Goal: Navigation & Orientation: Find specific page/section

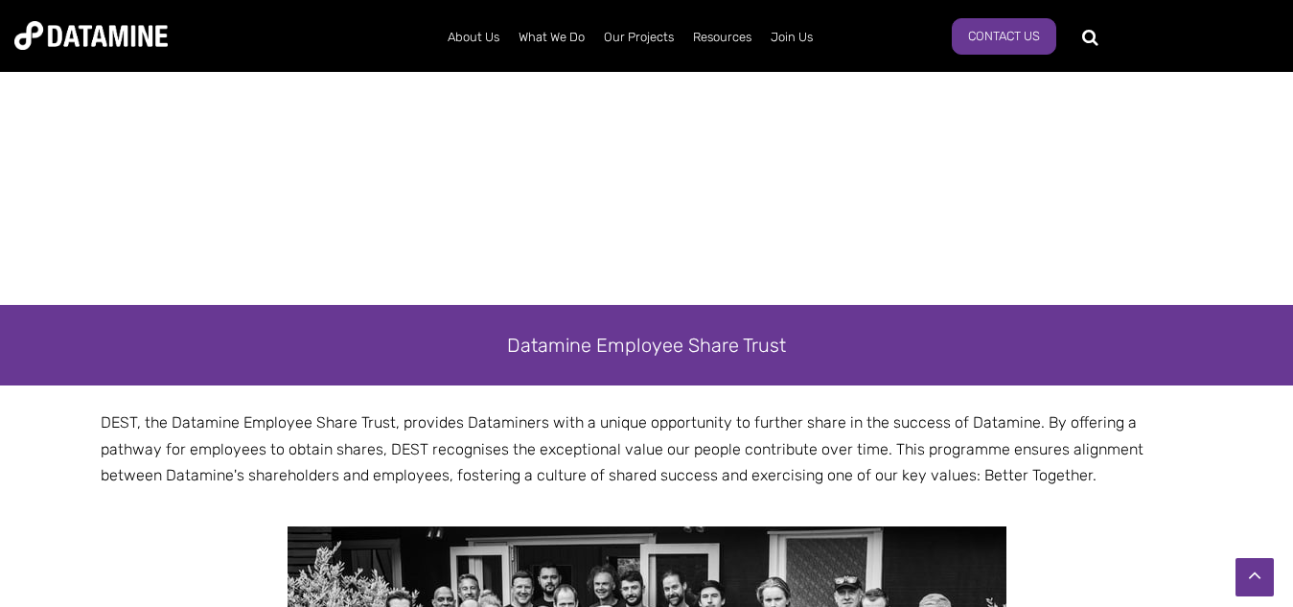
scroll to position [2906, 0]
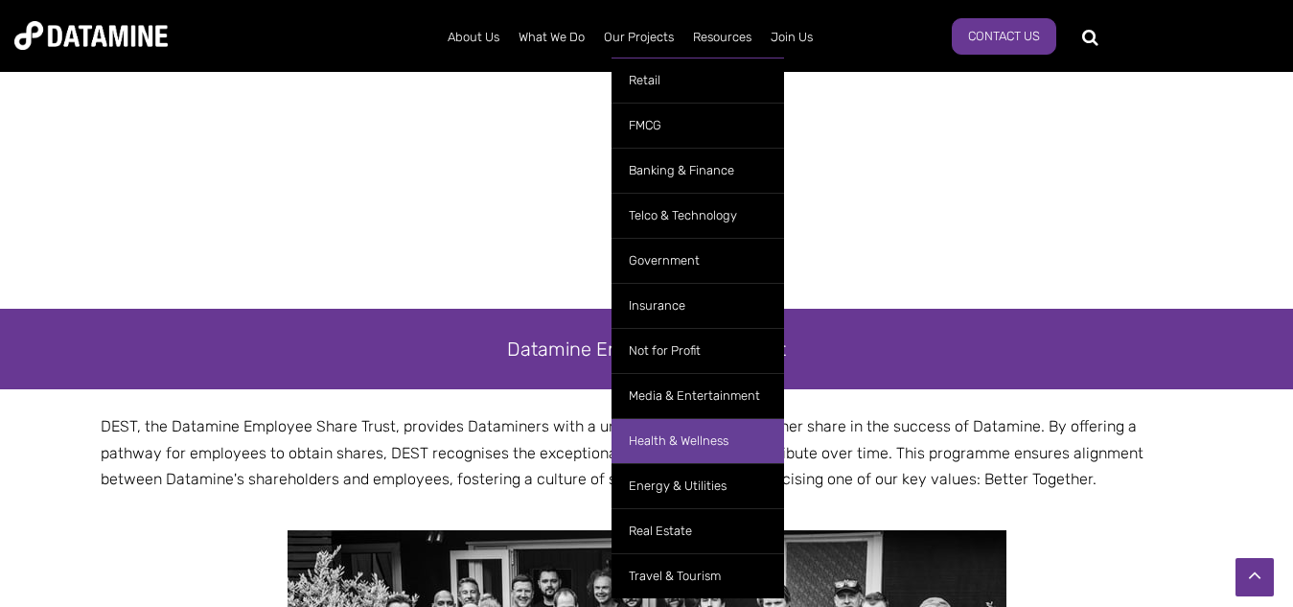
click at [675, 436] on link "Health & Wellness" at bounding box center [697, 440] width 172 height 45
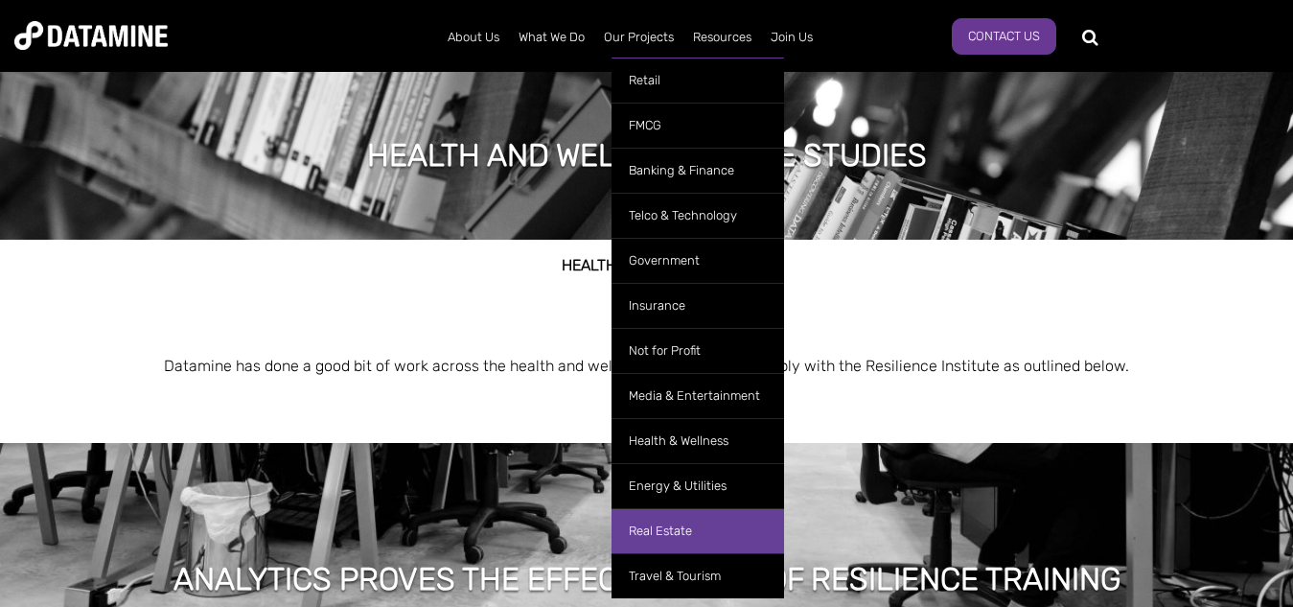
click at [682, 530] on link "Real Estate" at bounding box center [697, 530] width 172 height 45
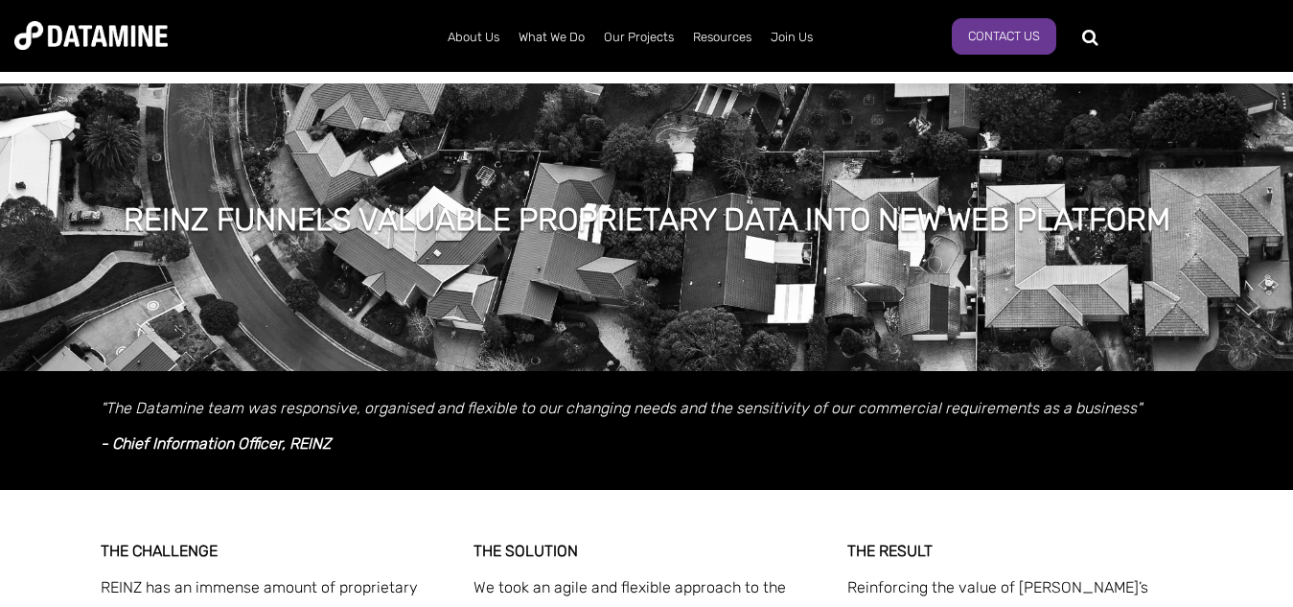
scroll to position [479, 0]
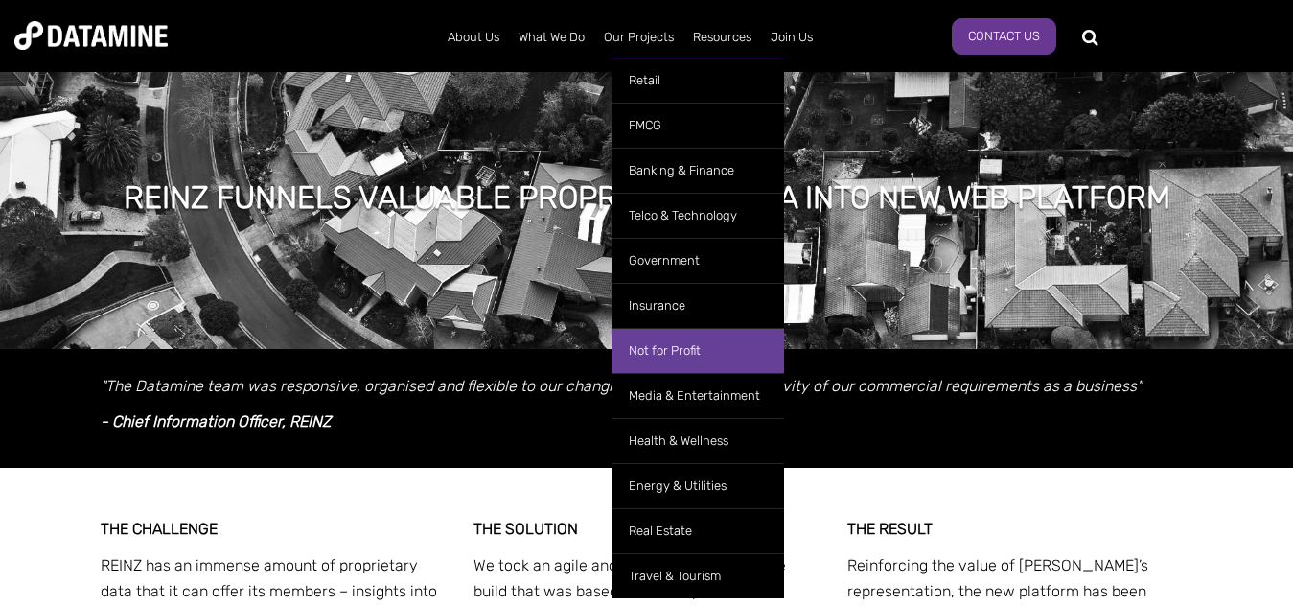
click at [667, 353] on link "Not for Profit" at bounding box center [697, 350] width 172 height 45
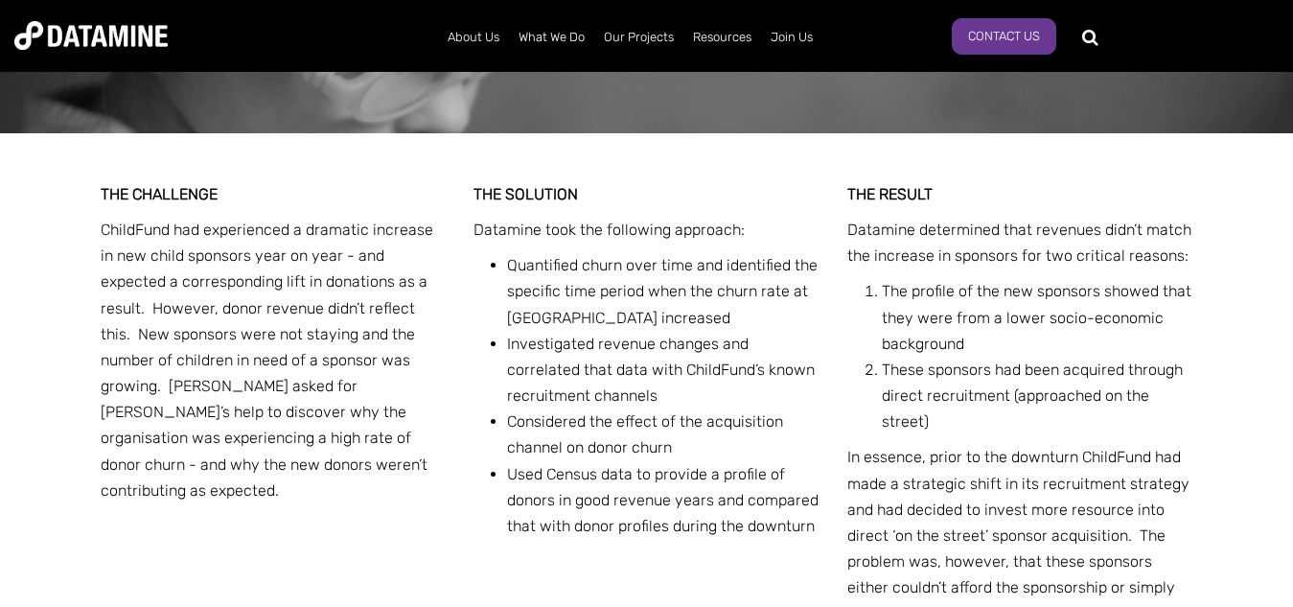
scroll to position [1725, 0]
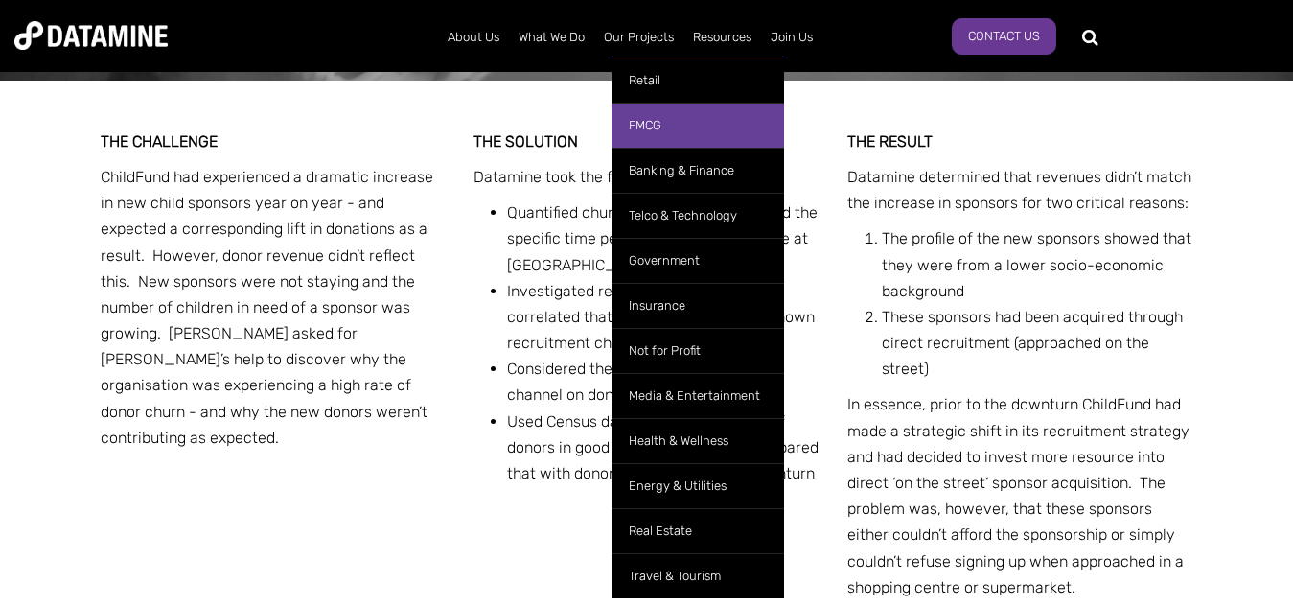
click at [641, 124] on link "FMCG" at bounding box center [697, 125] width 172 height 45
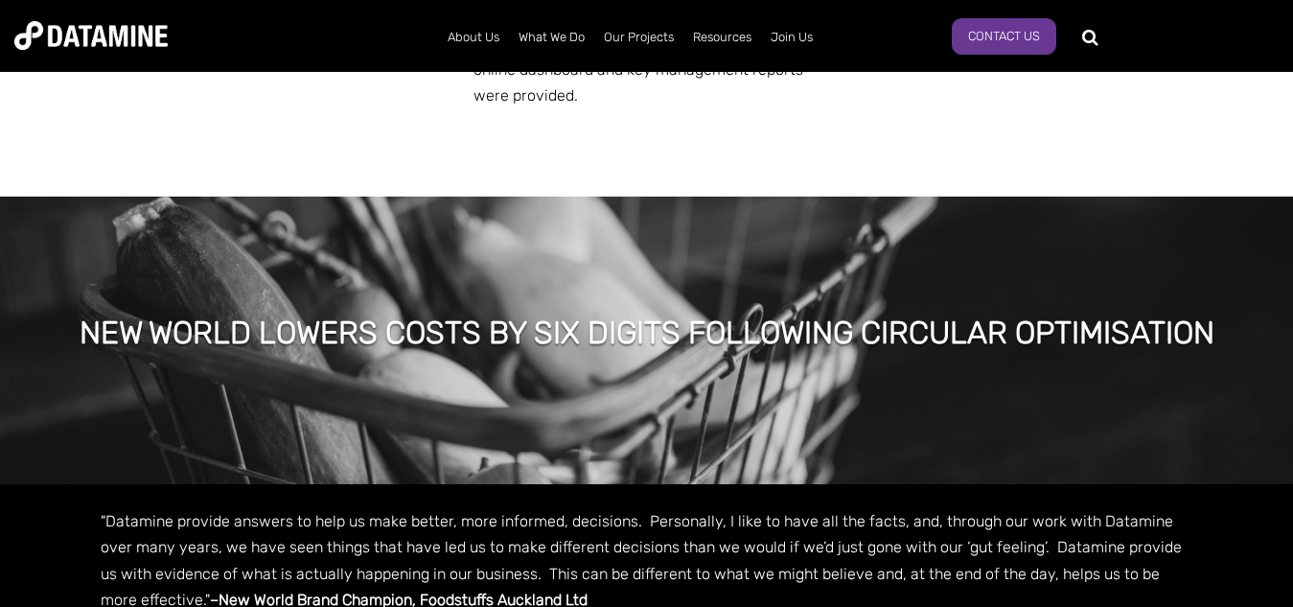
scroll to position [1437, 0]
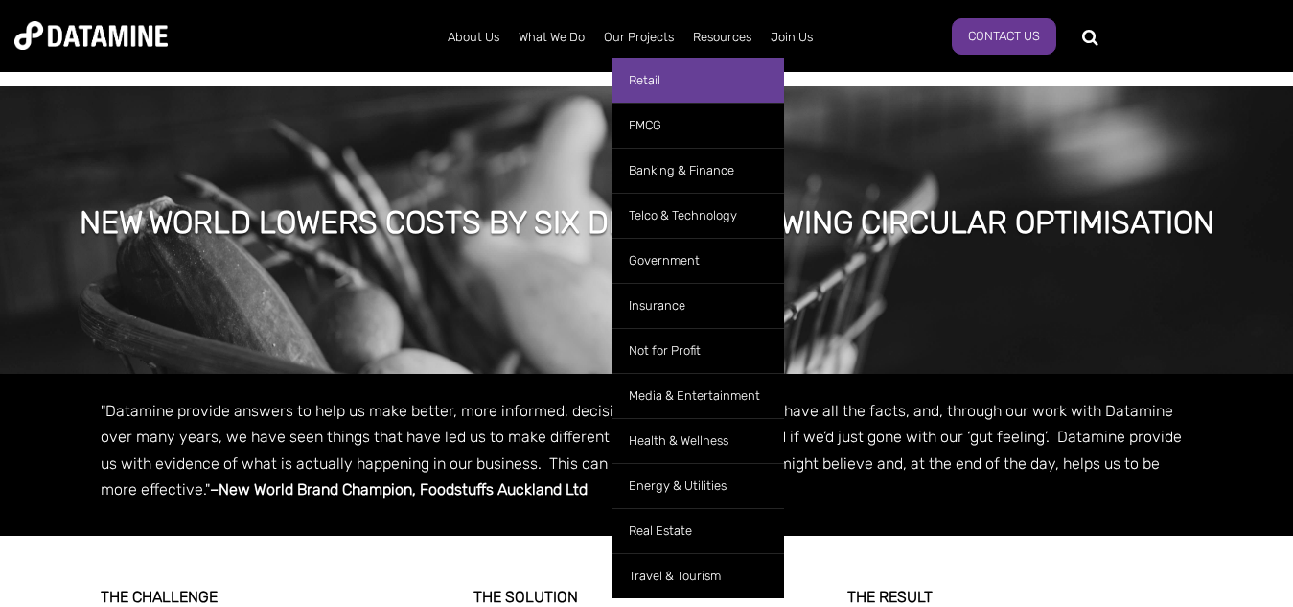
click at [640, 72] on link "Retail" at bounding box center [697, 79] width 172 height 45
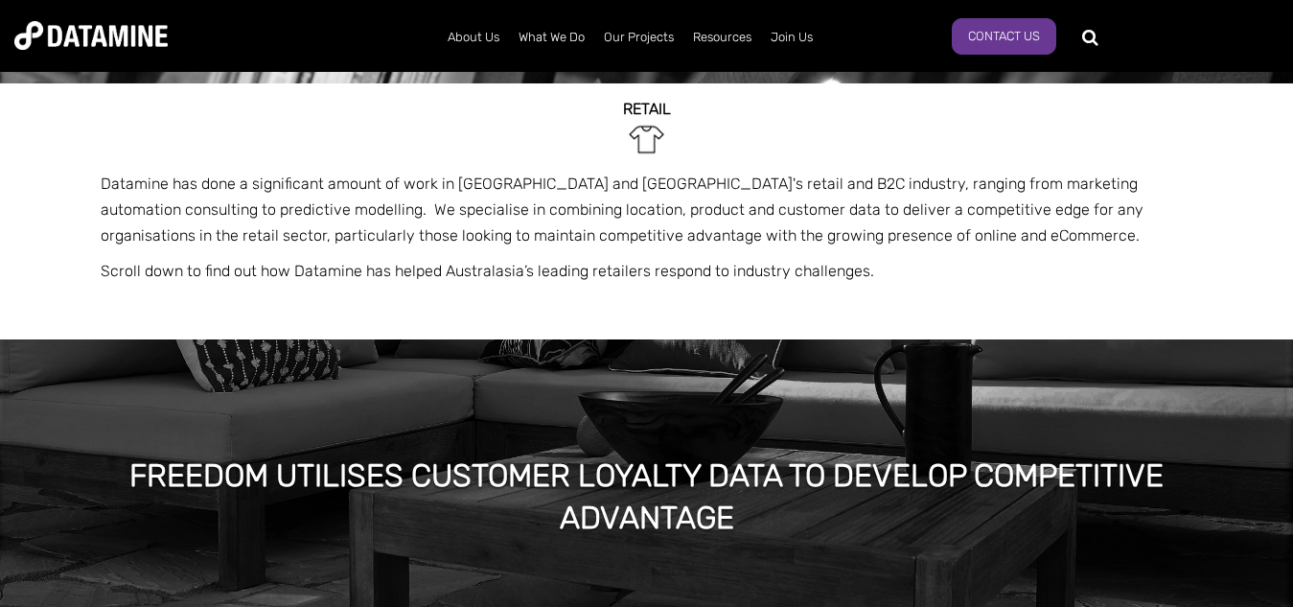
scroll to position [383, 0]
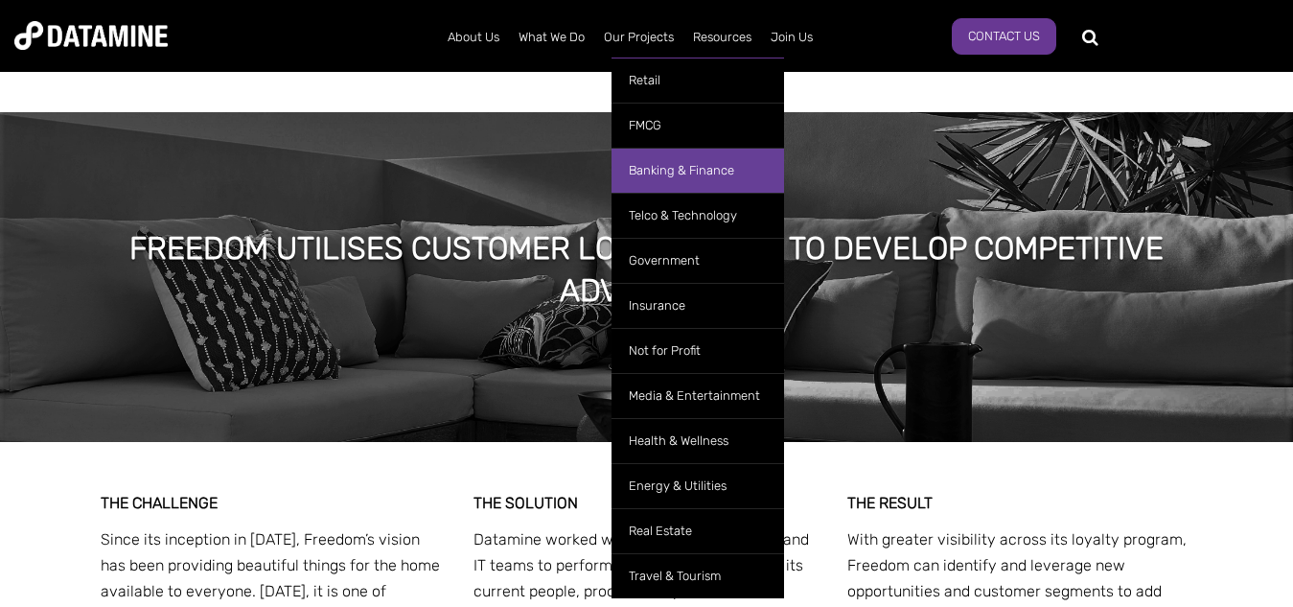
click at [667, 174] on link "Banking & Finance" at bounding box center [697, 170] width 172 height 45
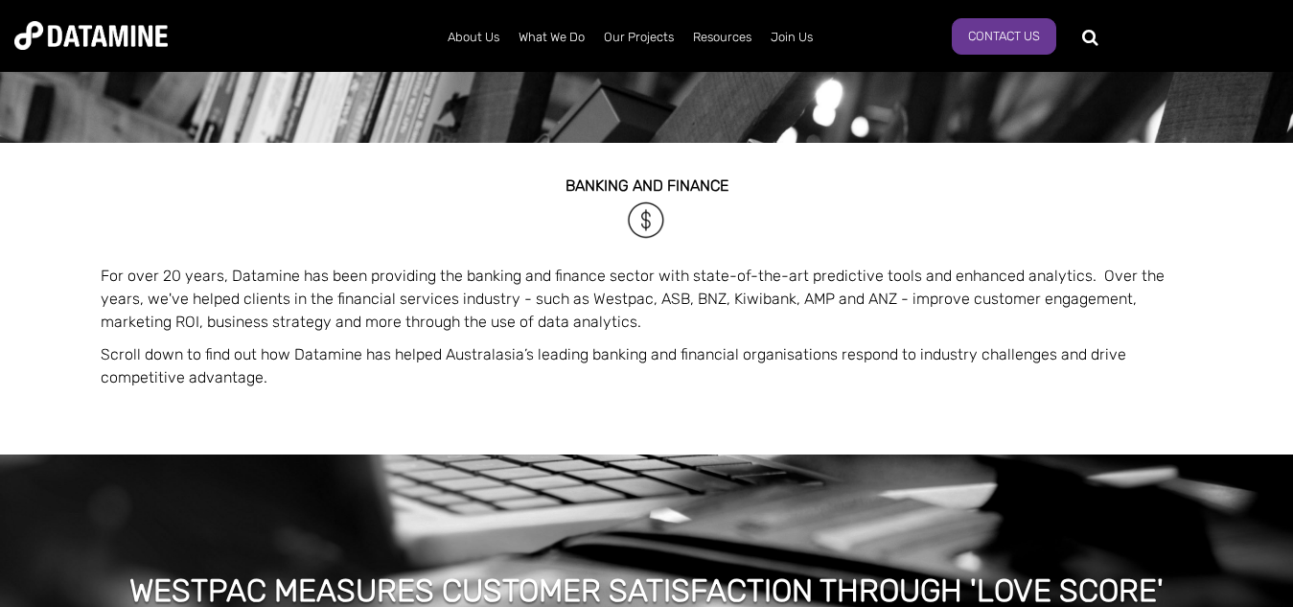
scroll to position [96, 0]
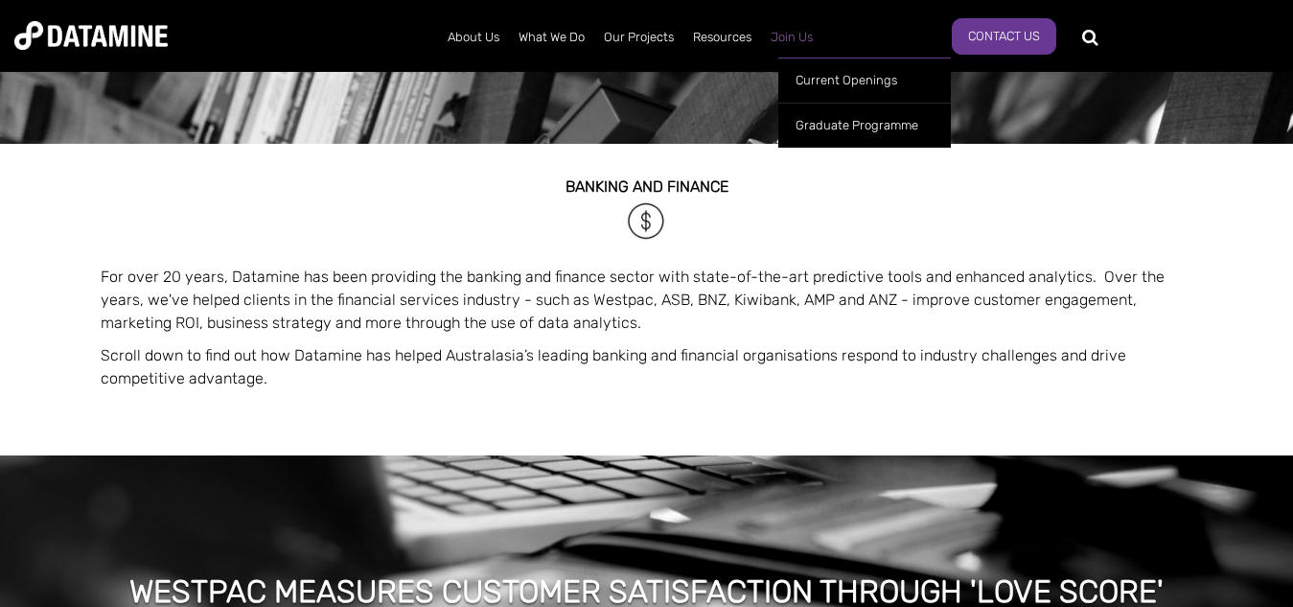
click at [801, 37] on link "Join Us" at bounding box center [791, 37] width 61 height 50
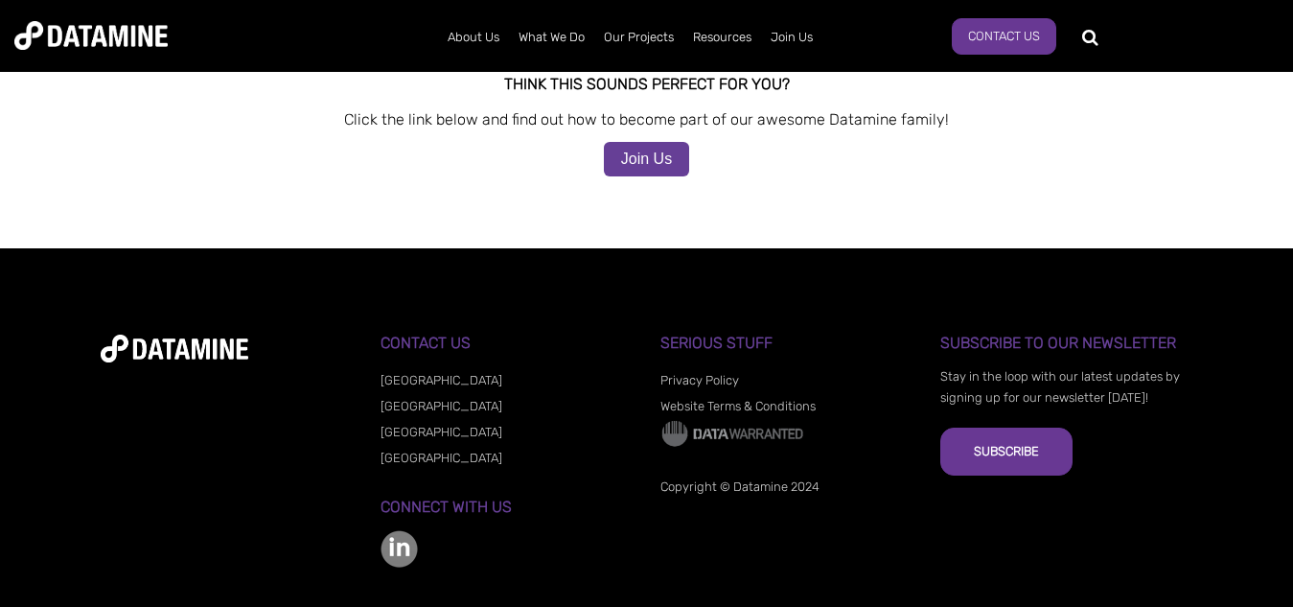
scroll to position [2067, 0]
